Goal: Transaction & Acquisition: Purchase product/service

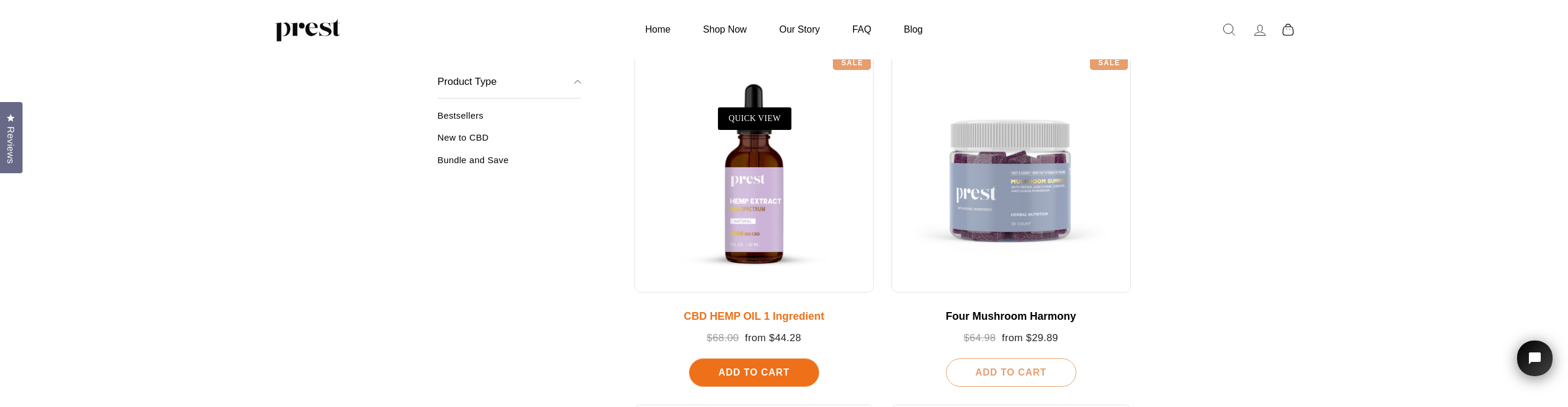
click at [758, 230] on div at bounding box center [754, 173] width 239 height 239
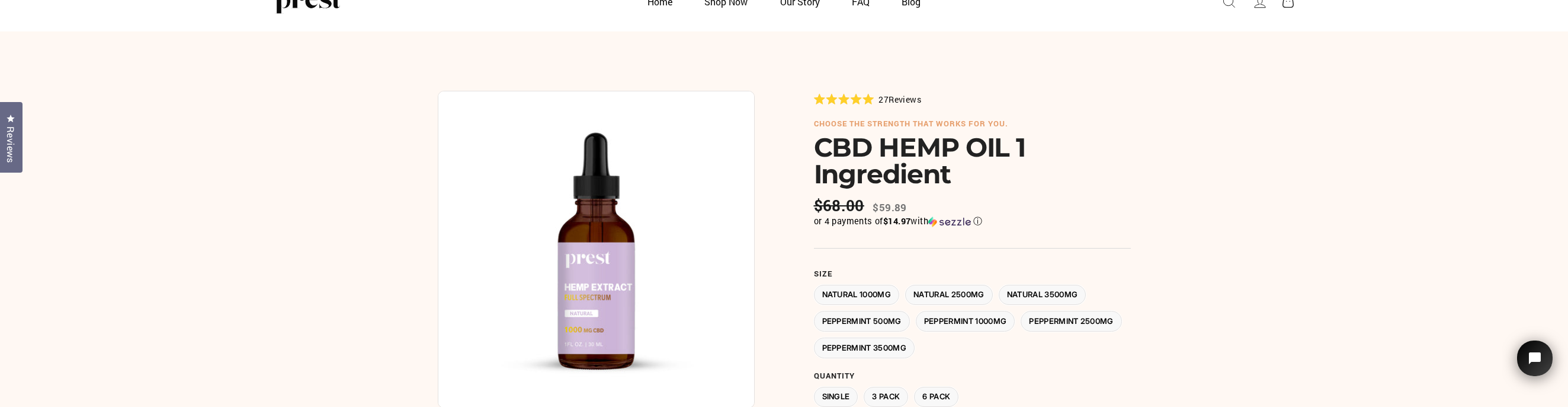
click at [915, 341] on label "Peppermint 3500MG" at bounding box center [864, 348] width 101 height 21
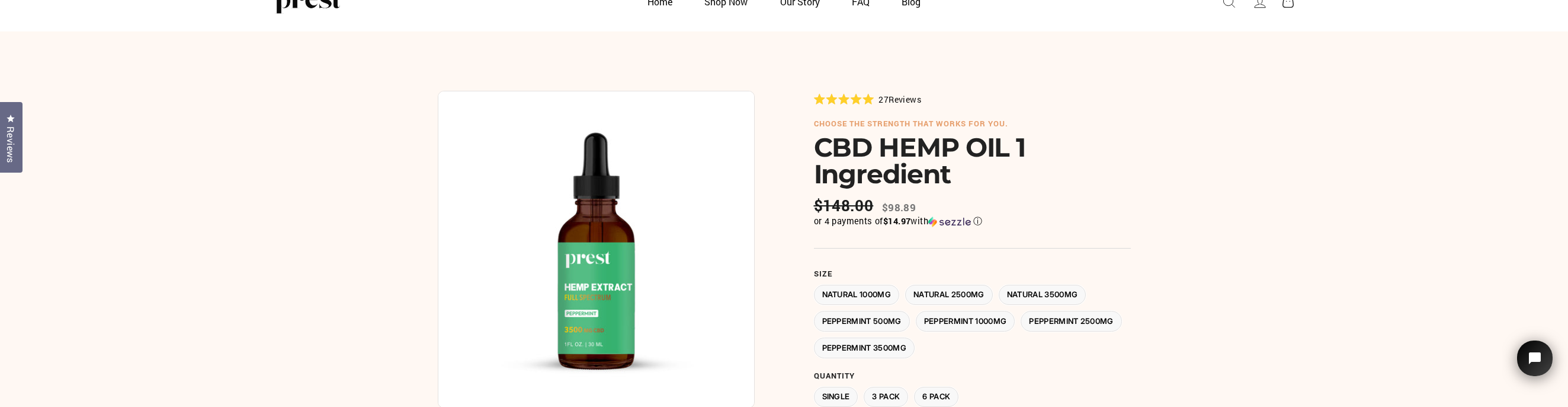
click at [891, 387] on label "3 Pack" at bounding box center [885, 397] width 44 height 21
click at [838, 394] on label "Single" at bounding box center [836, 397] width 44 height 21
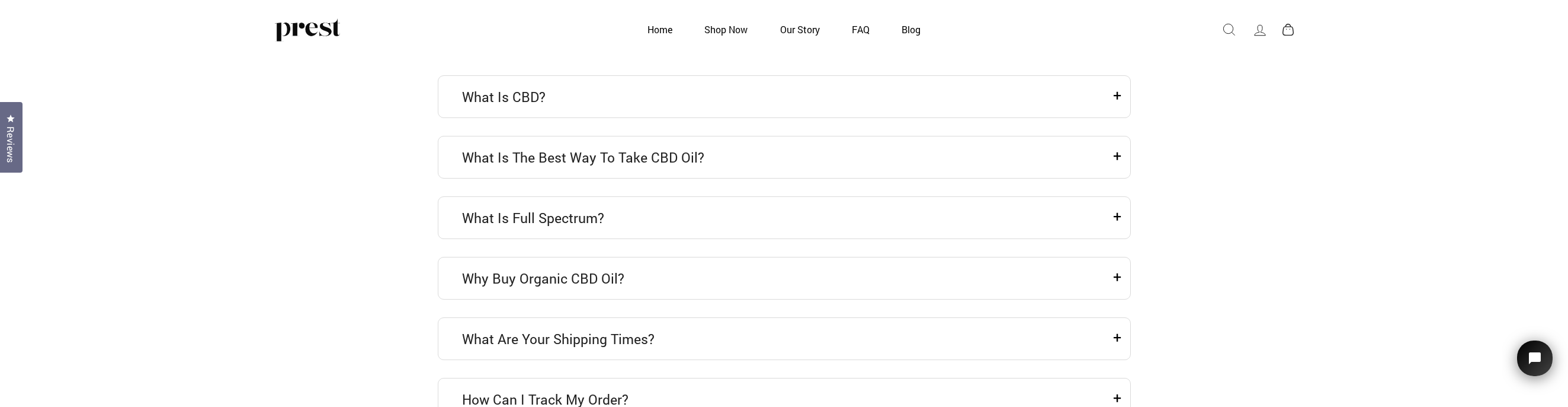
scroll to position [3409, 0]
click at [1115, 209] on icon at bounding box center [1117, 218] width 8 height 18
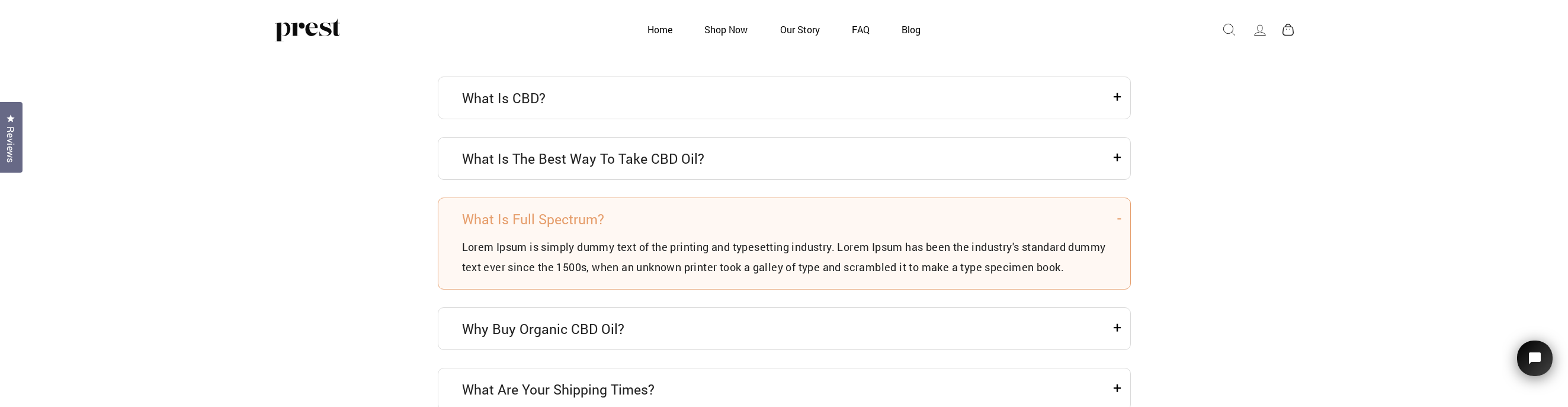
scroll to position [3412, 0]
click at [1110, 334] on article "Why buy Organic CBD Oil? Lorem Ipsum is simply dummy text of the printing and t…" at bounding box center [784, 325] width 693 height 43
click at [1113, 332] on icon at bounding box center [1117, 324] width 8 height 18
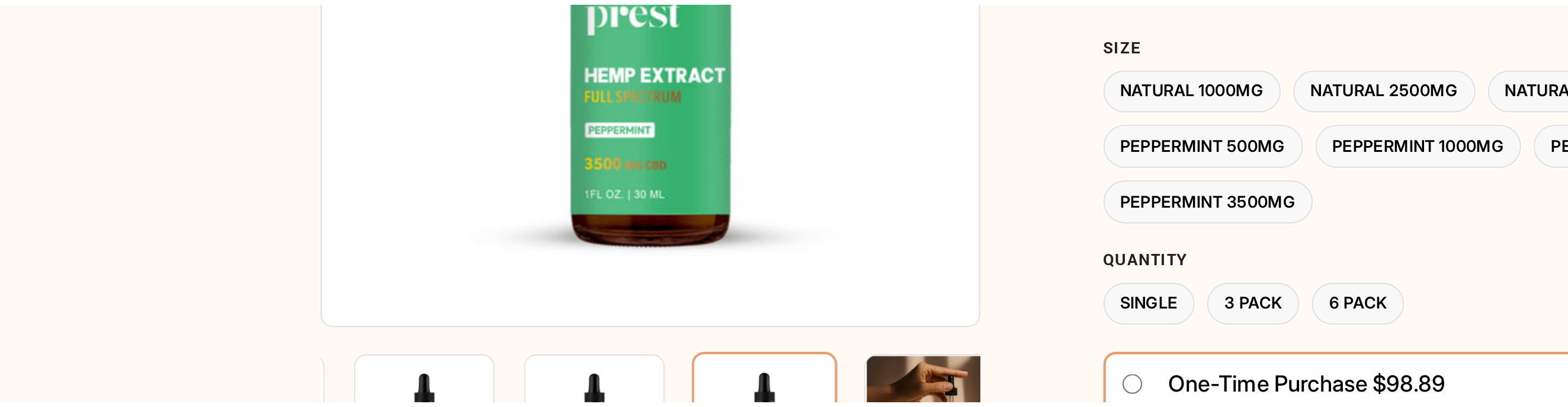
scroll to position [142, 0]
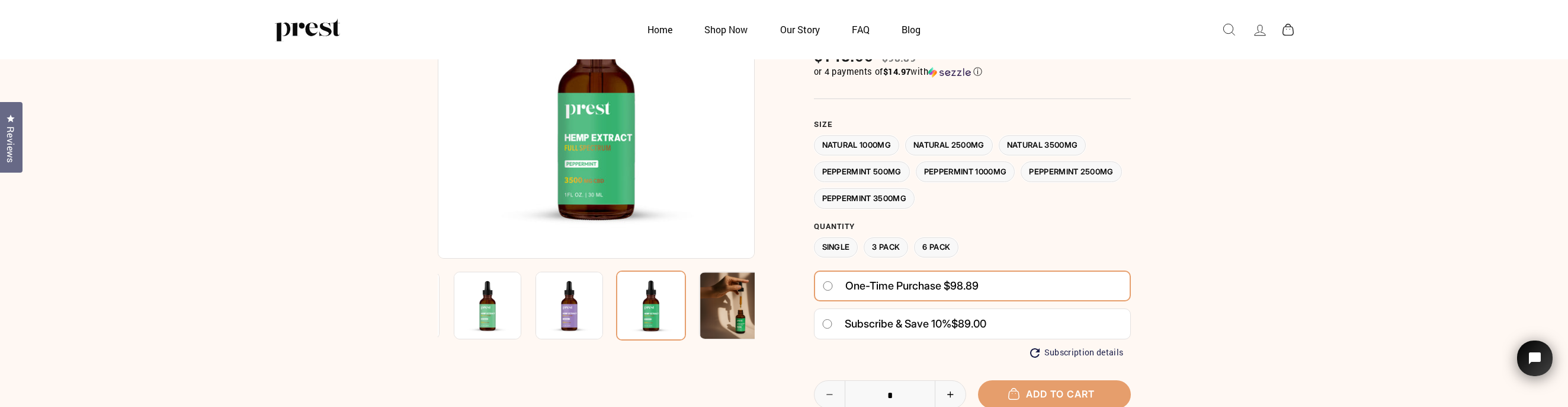
click at [1044, 141] on label "Natural 3500MG" at bounding box center [1042, 146] width 87 height 21
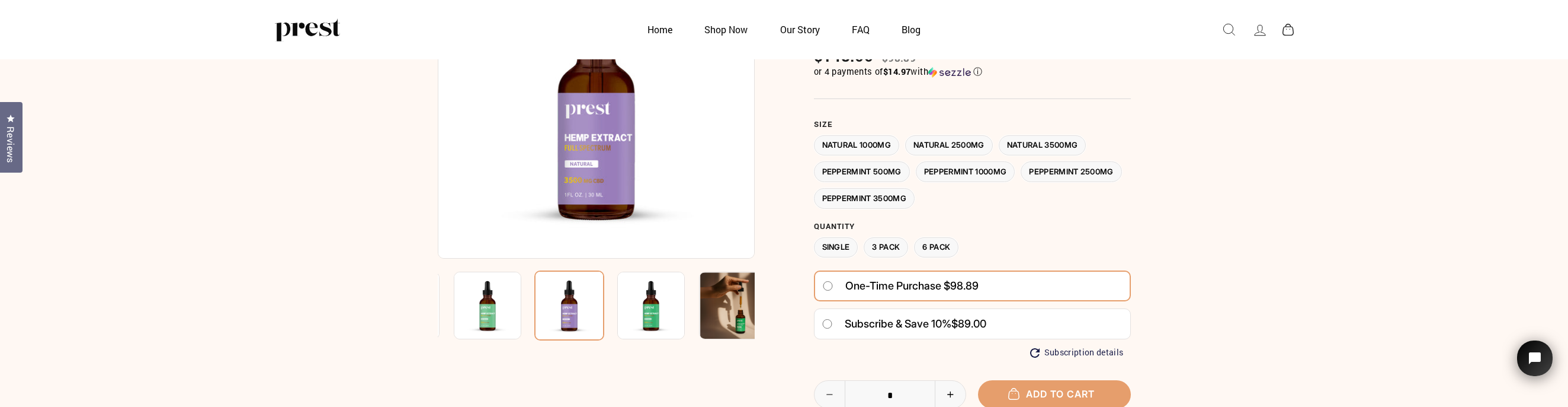
click at [915, 191] on label "Peppermint 3500MG" at bounding box center [864, 198] width 101 height 21
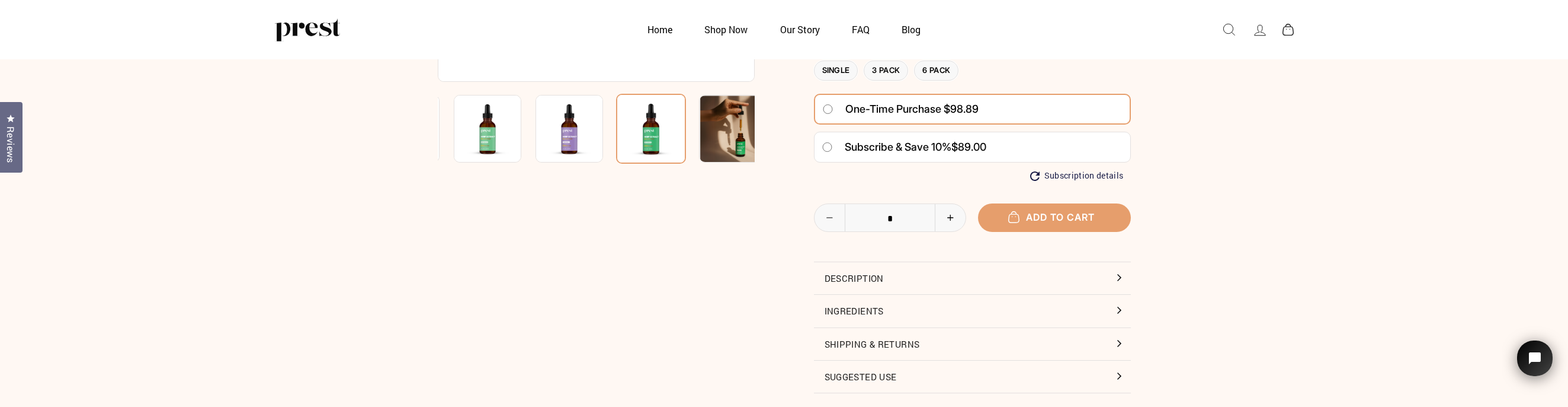
scroll to position [353, 0]
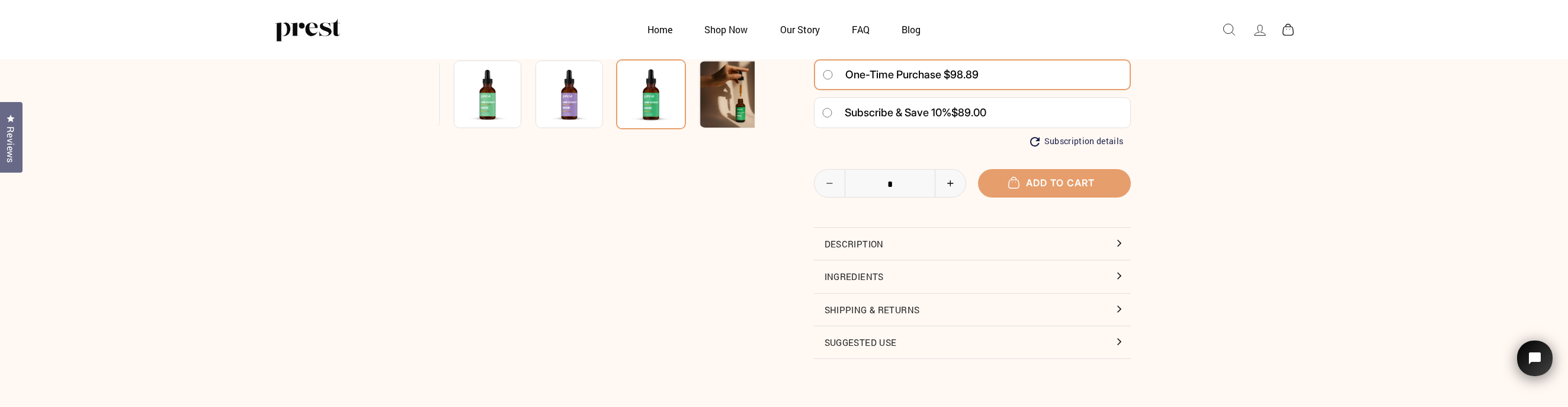
click at [909, 237] on button "Description" at bounding box center [973, 243] width 317 height 32
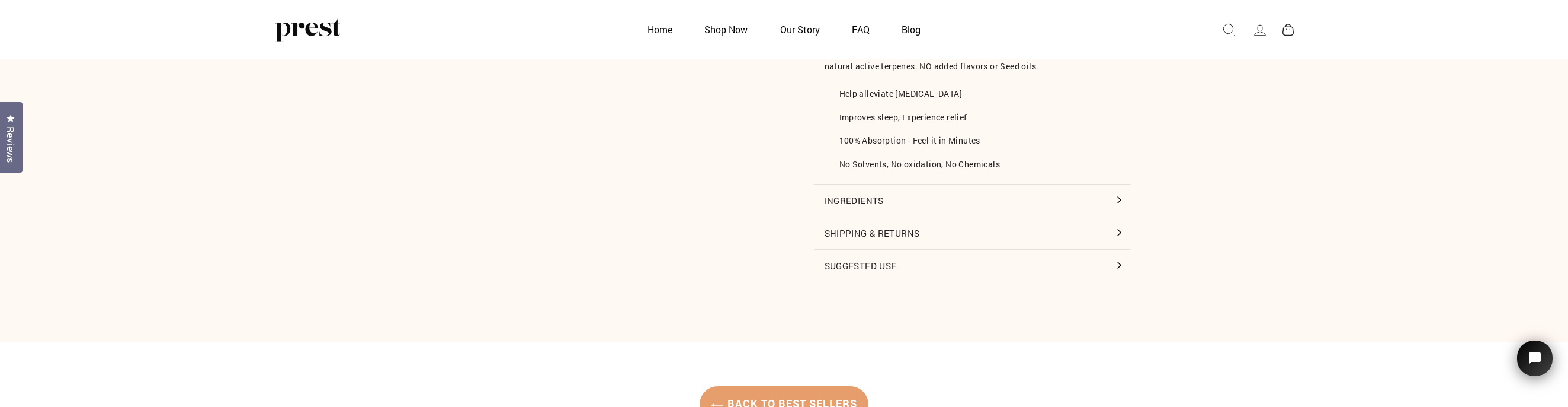
scroll to position [597, 0]
click at [911, 260] on button "Suggested Use" at bounding box center [973, 263] width 317 height 32
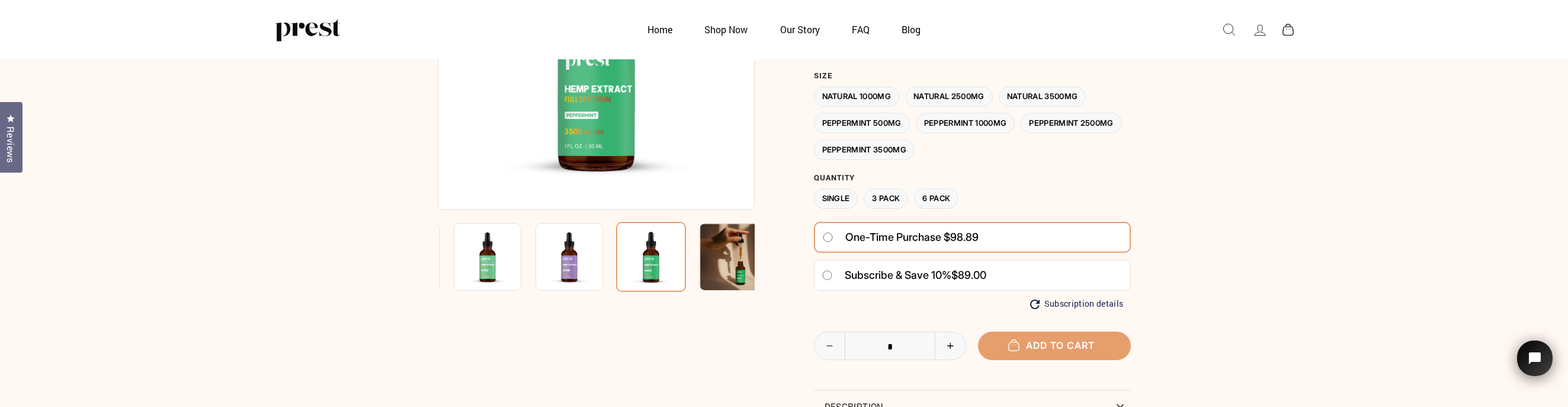
scroll to position [189, 0]
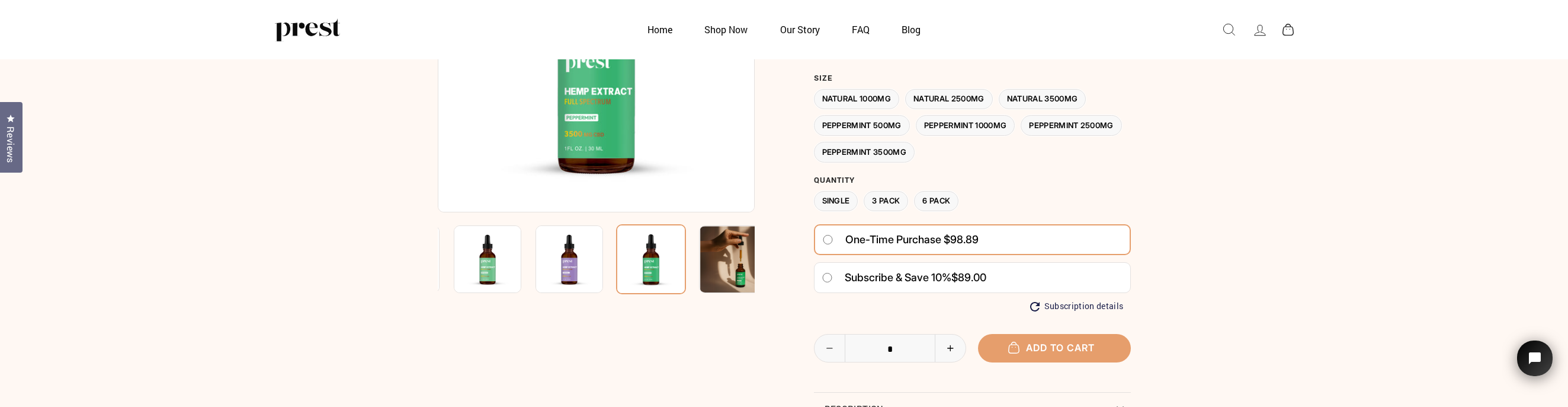
click at [1021, 135] on label "Peppermint 2500MG" at bounding box center [1071, 126] width 101 height 21
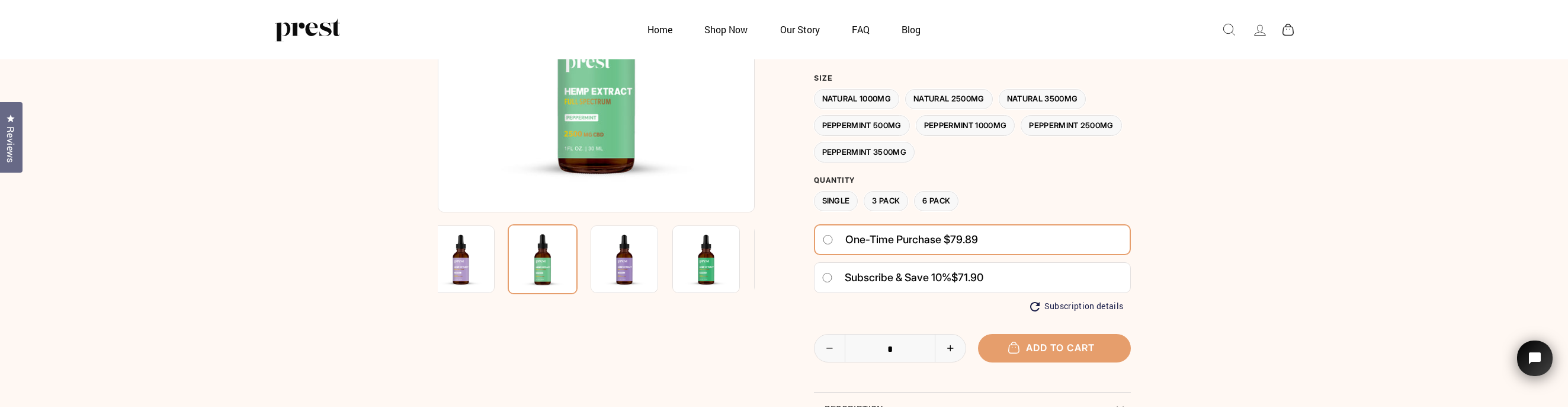
click at [915, 144] on label "Peppermint 3500MG" at bounding box center [864, 152] width 101 height 21
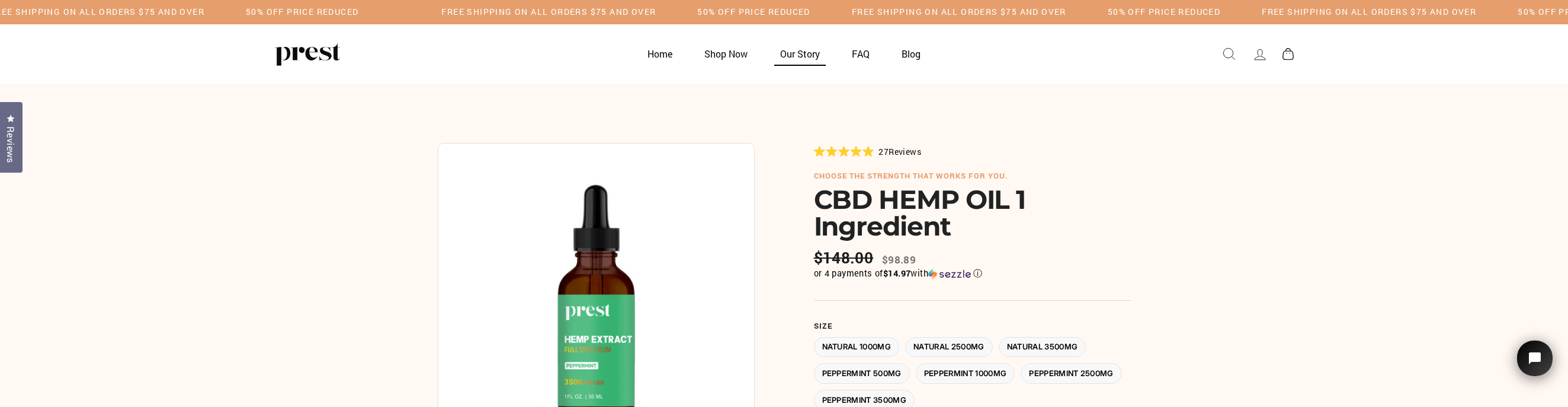
click at [800, 51] on link "Our Story" at bounding box center [800, 53] width 70 height 23
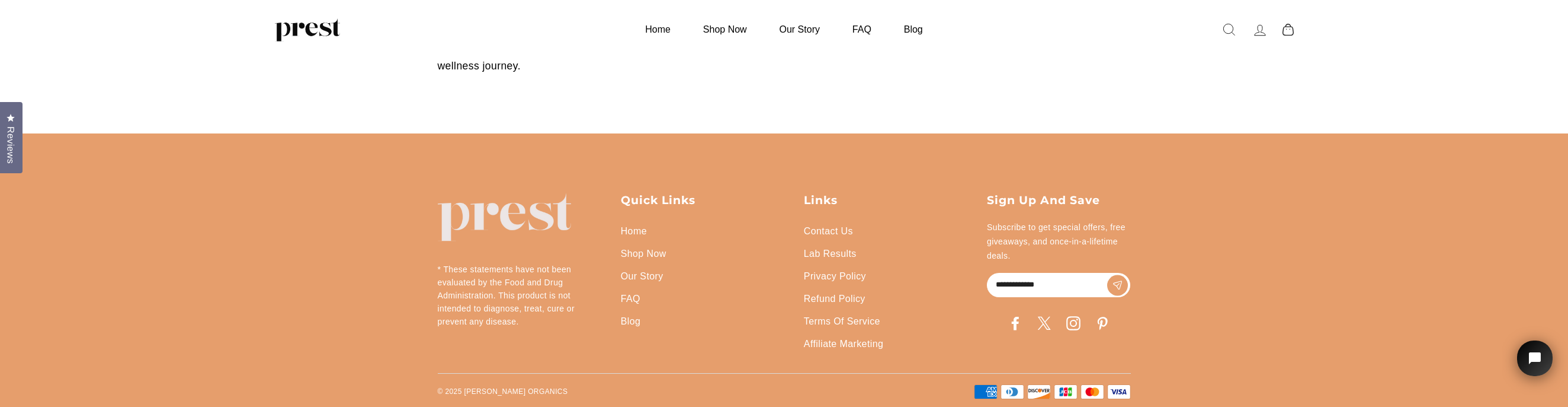
scroll to position [810, 0]
click at [828, 252] on link "Lab Results" at bounding box center [830, 254] width 53 height 22
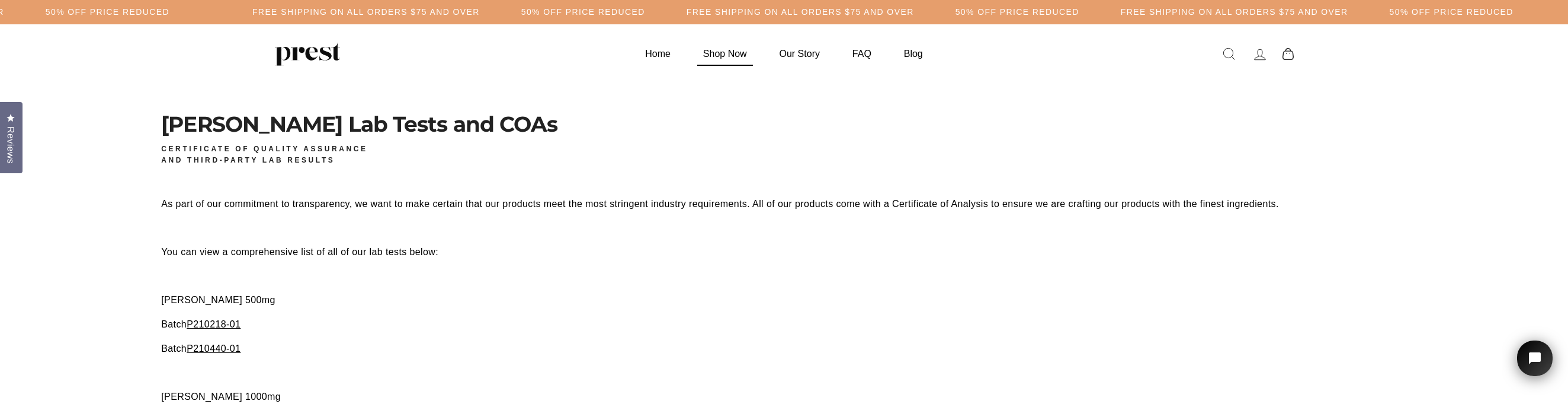
click at [722, 46] on link "Shop Now" at bounding box center [725, 53] width 73 height 23
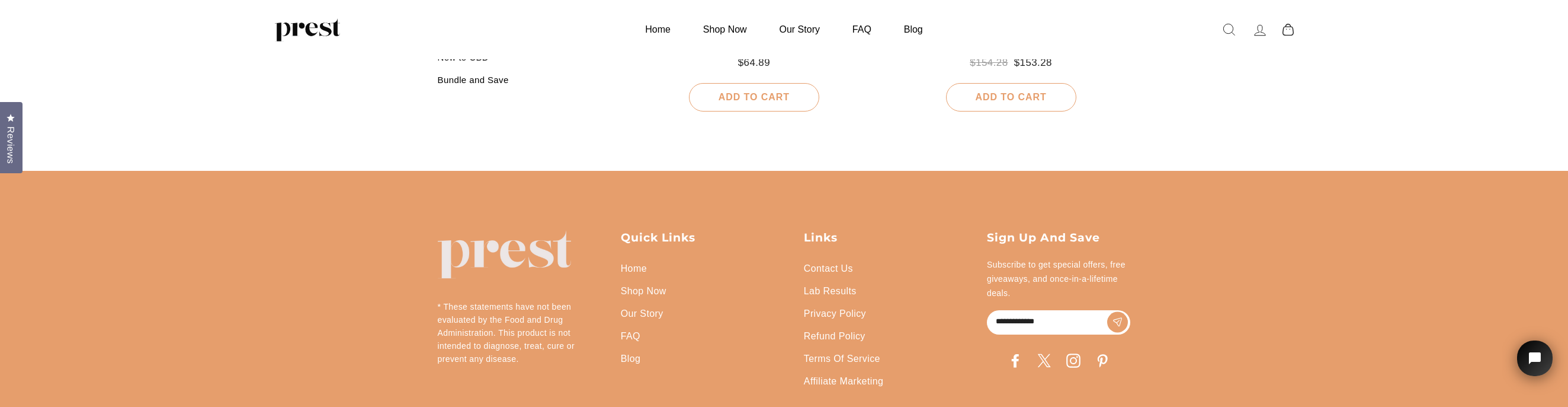
scroll to position [1526, 0]
click at [654, 283] on link "Shop Now" at bounding box center [643, 290] width 46 height 22
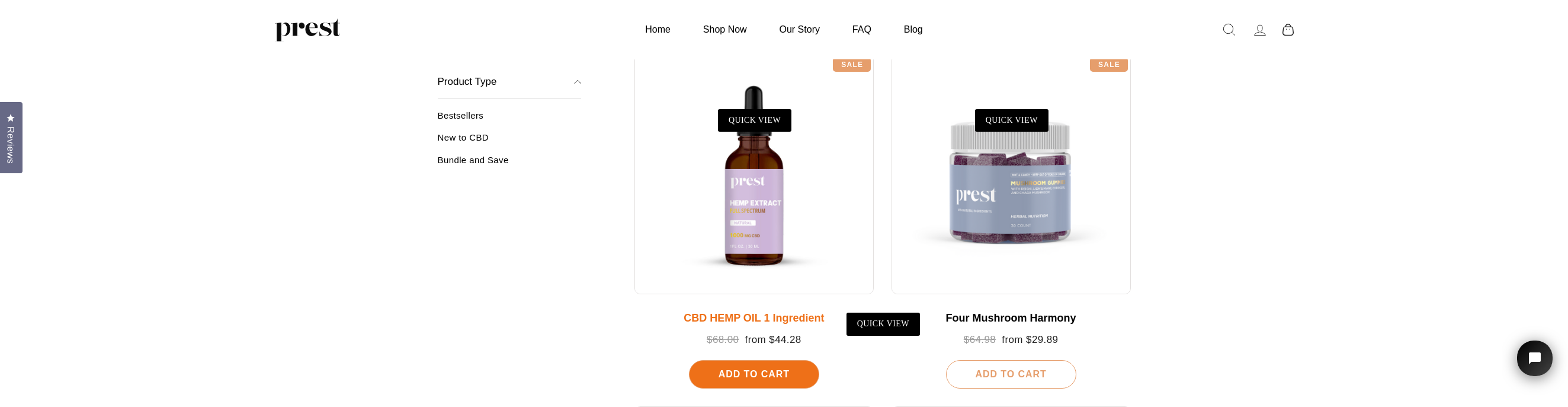
scroll to position [196, 0]
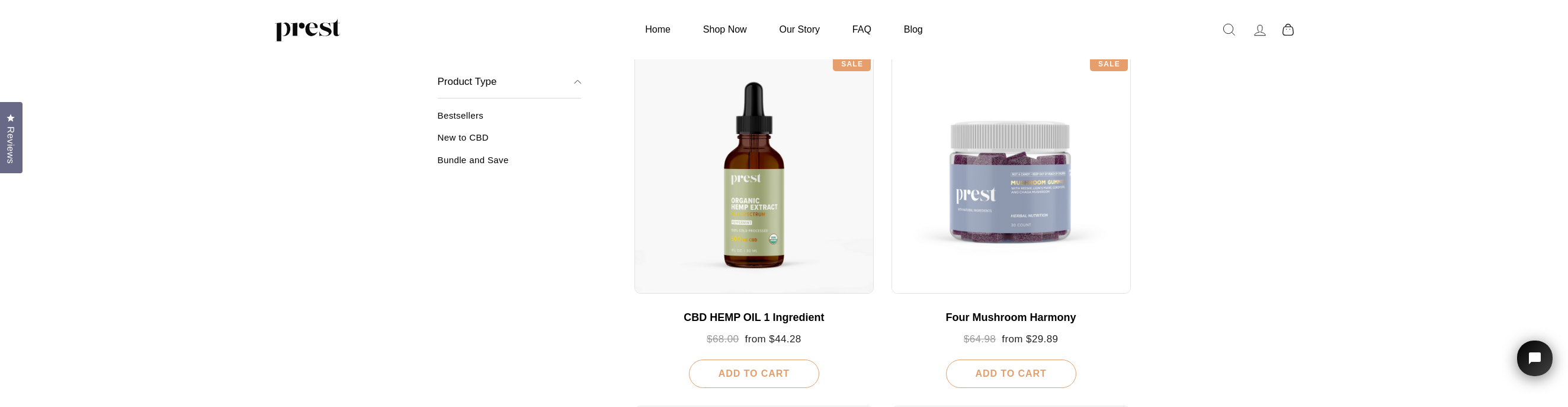
click at [473, 137] on link "New to CBD" at bounding box center [510, 142] width 144 height 19
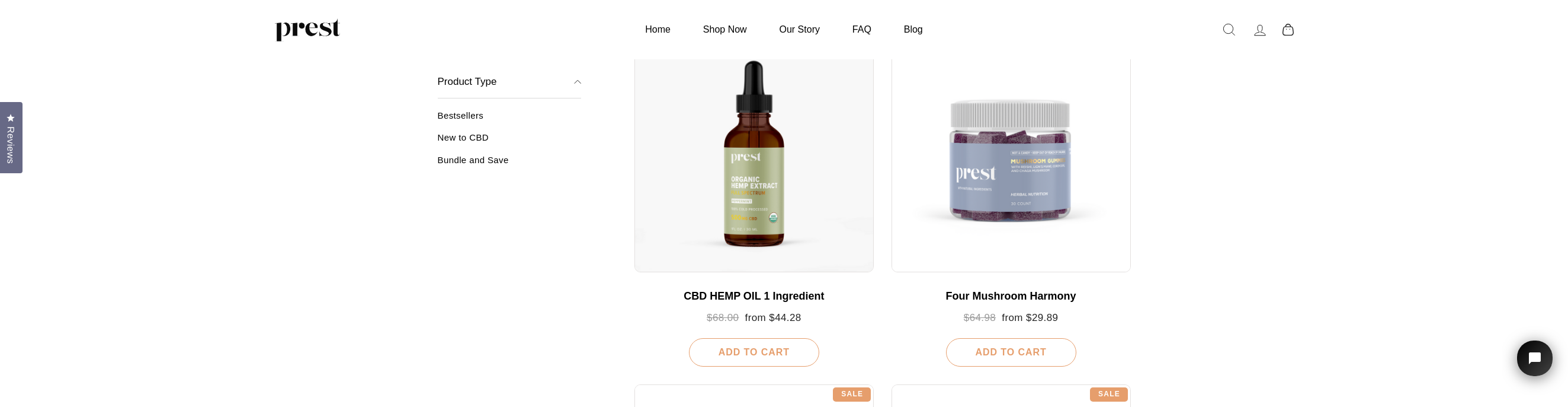
scroll to position [214, 0]
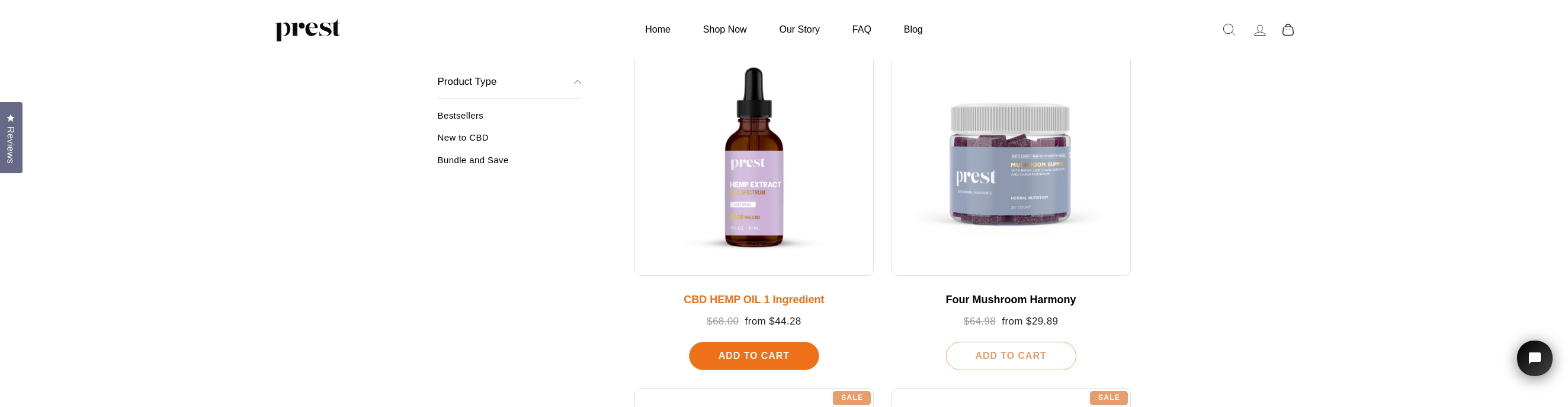
click at [753, 177] on div at bounding box center [754, 156] width 239 height 239
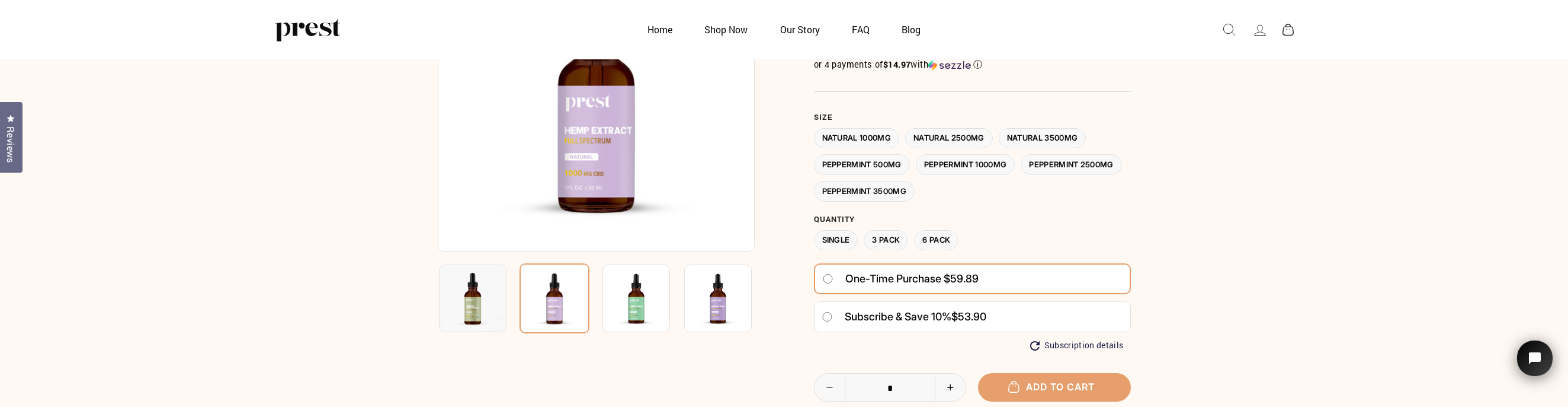
click at [915, 184] on label "Peppermint 3500MG" at bounding box center [864, 192] width 101 height 21
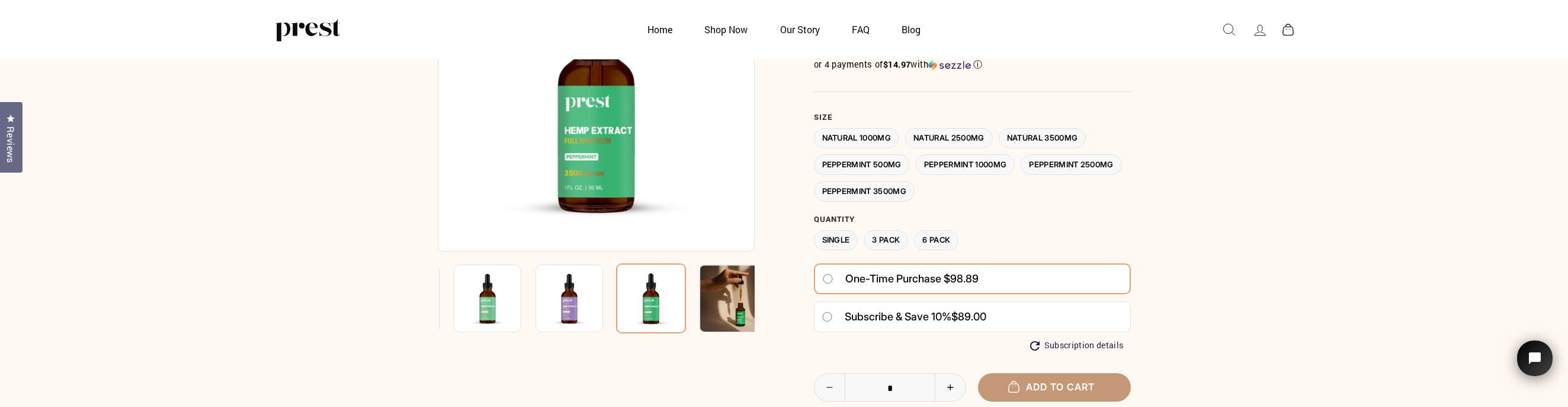
click at [1051, 380] on button "Add to cart" at bounding box center [1054, 386] width 153 height 28
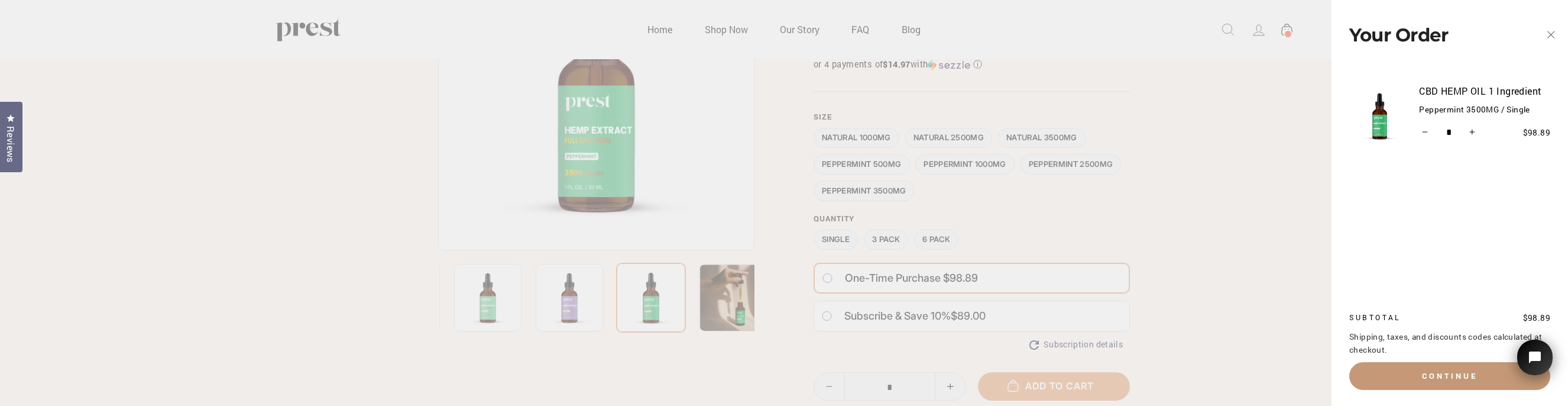
click at [1453, 373] on button "Continue" at bounding box center [1449, 375] width 201 height 27
